Goal: Task Accomplishment & Management: Manage account settings

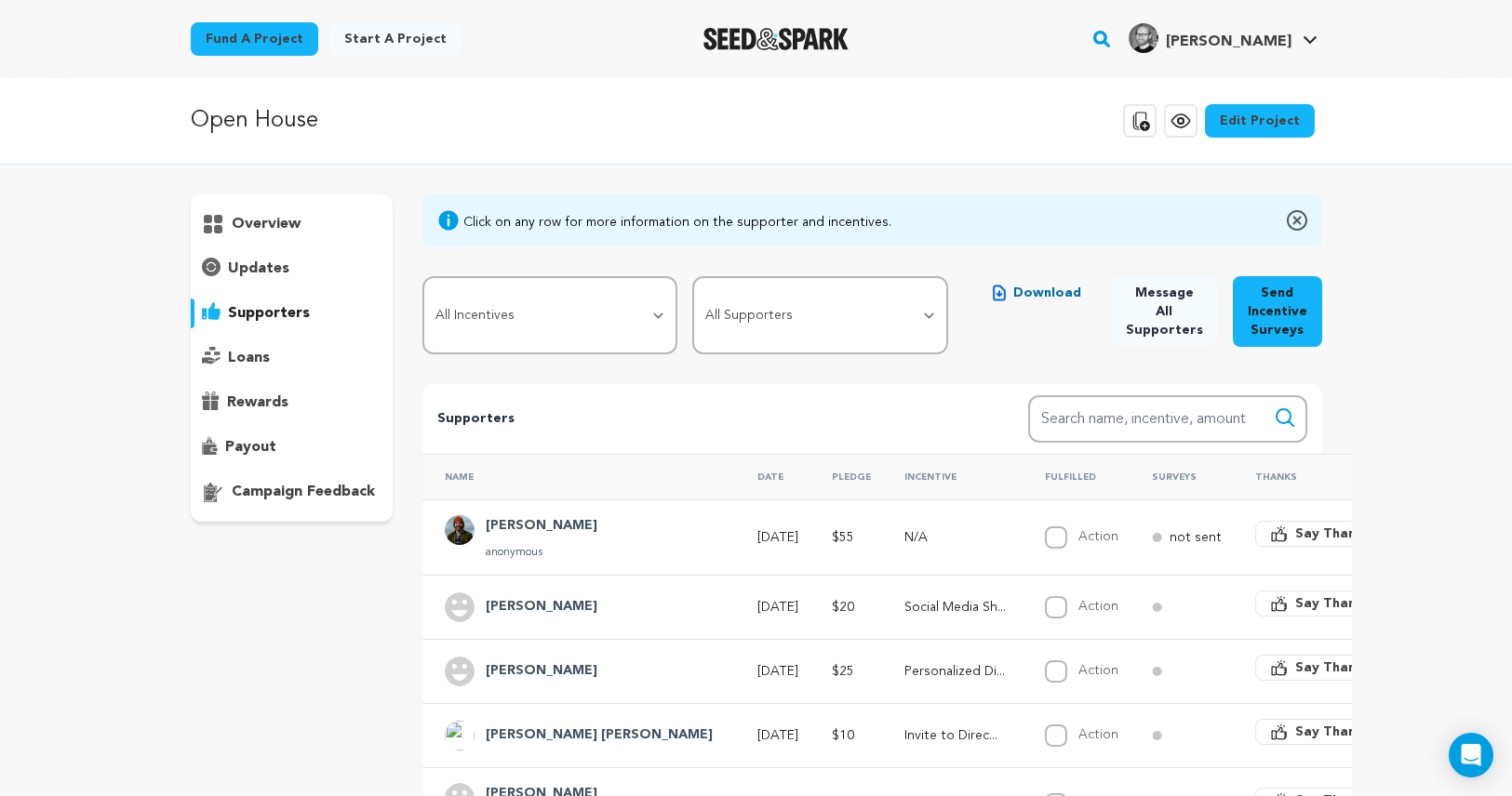
scroll to position [255, 0]
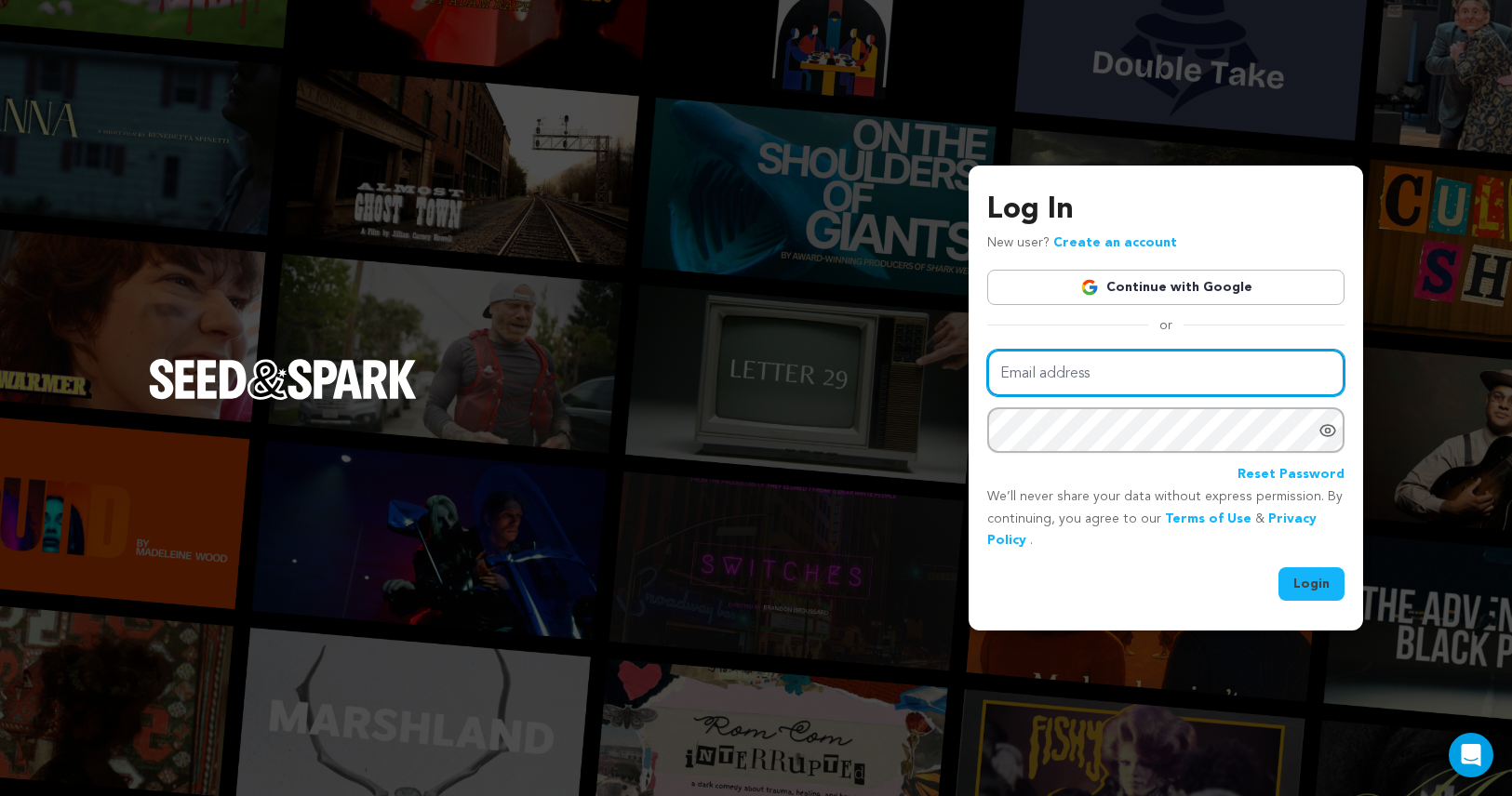
type input "[EMAIL_ADDRESS][DOMAIN_NAME]"
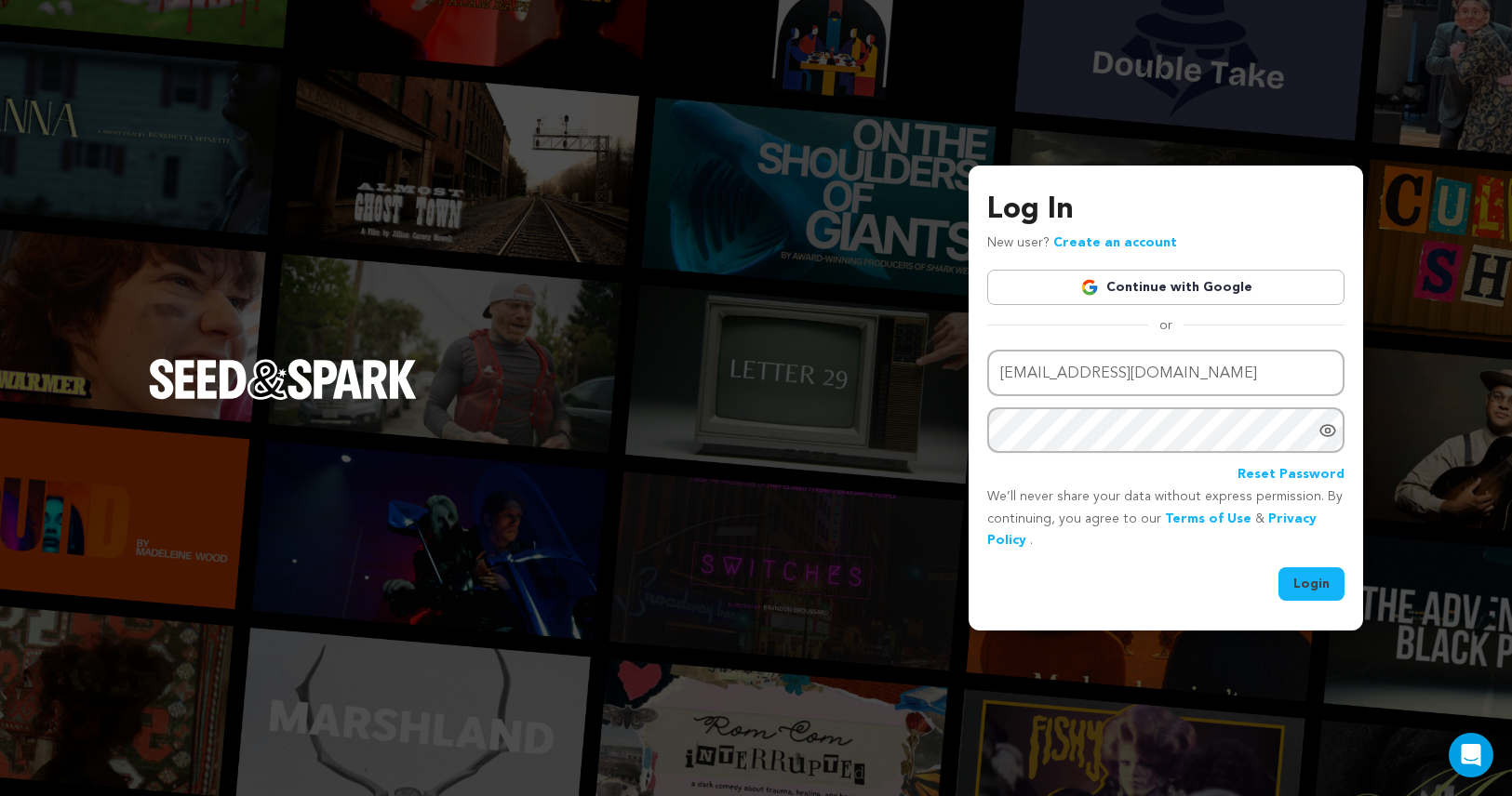
click at [1307, 582] on button "Login" at bounding box center [1312, 583] width 66 height 33
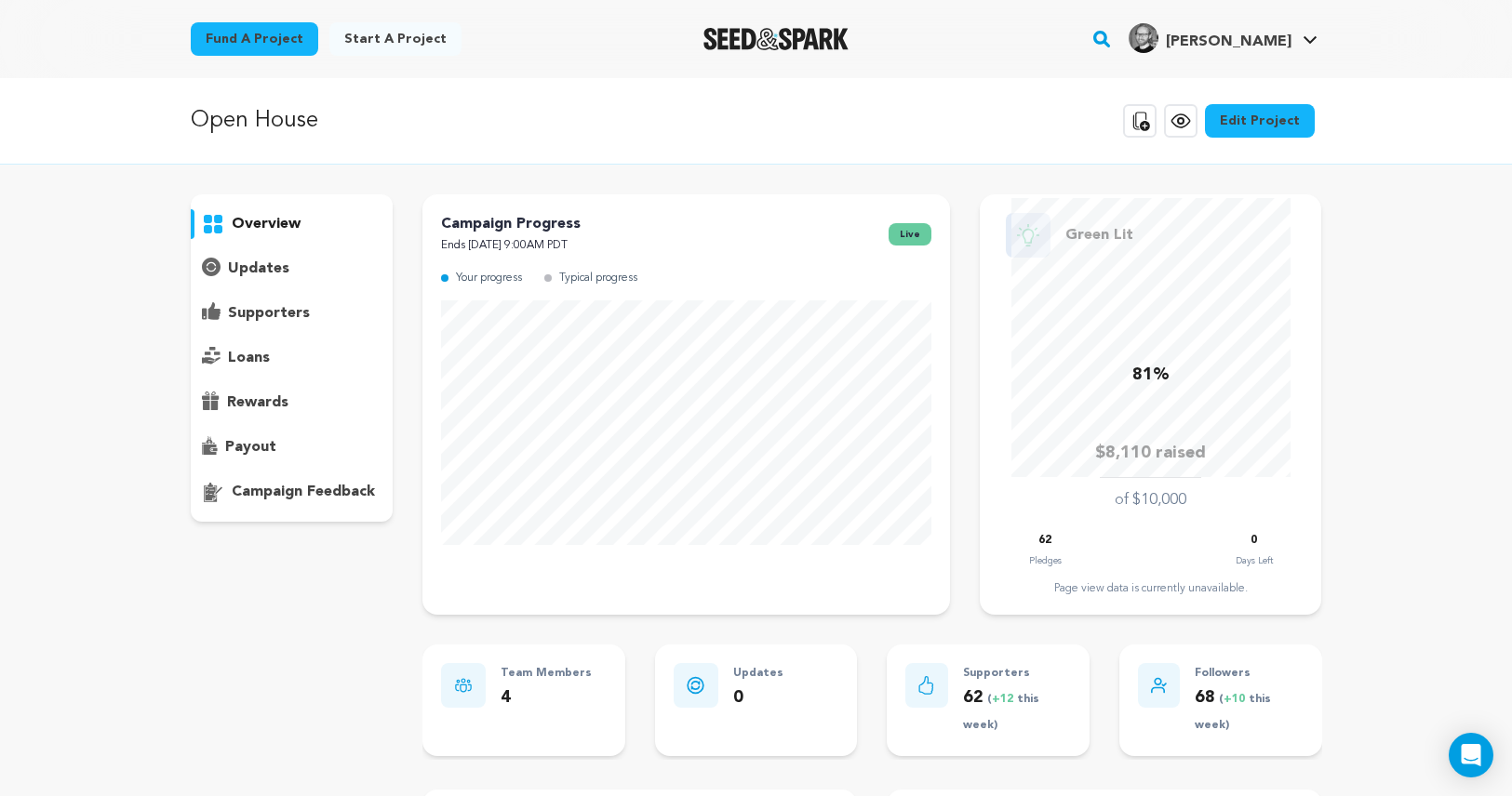
click at [280, 318] on p "supporters" at bounding box center [269, 314] width 82 height 23
